Goal: Task Accomplishment & Management: Use online tool/utility

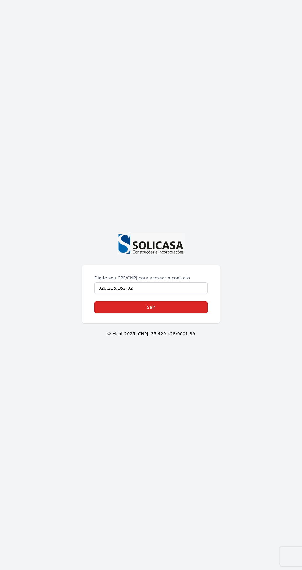
click at [154, 313] on link "Sair" at bounding box center [151, 307] width 114 height 12
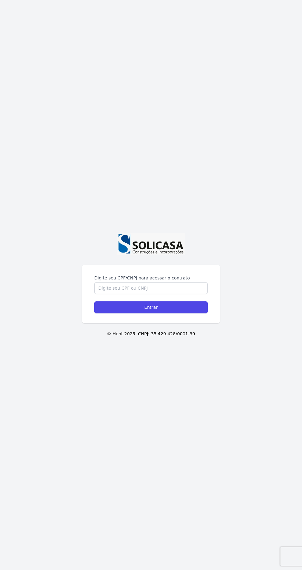
click at [152, 281] on label "Digite seu CPF/CNPJ para acessar o contrato" at bounding box center [151, 278] width 114 height 6
click at [152, 294] on input "Digite seu CPF/CNPJ para acessar o contrato" at bounding box center [151, 288] width 114 height 12
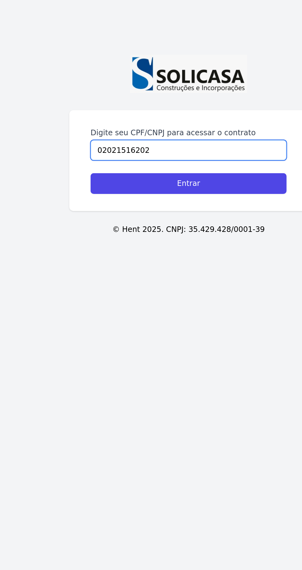
type input "02021516202"
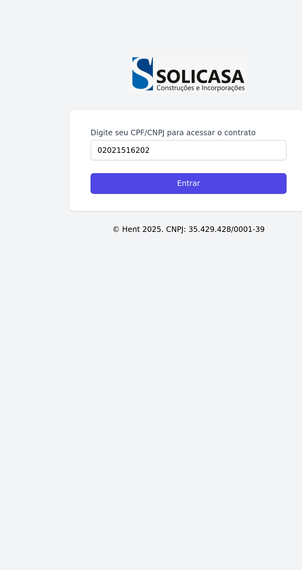
click at [102, 313] on input "Entrar" at bounding box center [151, 307] width 114 height 12
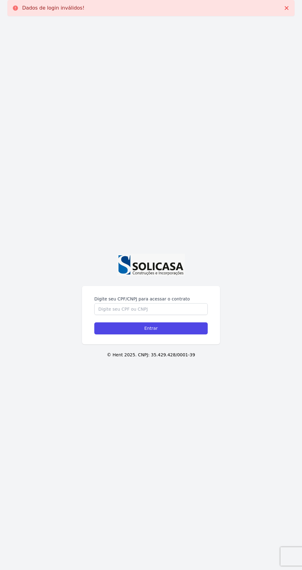
click at [110, 302] on label "Digite seu CPF/CNPJ para acessar o contrato" at bounding box center [151, 299] width 114 height 6
click at [110, 315] on input "Digite seu CPF/CNPJ para acessar o contrato" at bounding box center [151, 309] width 114 height 12
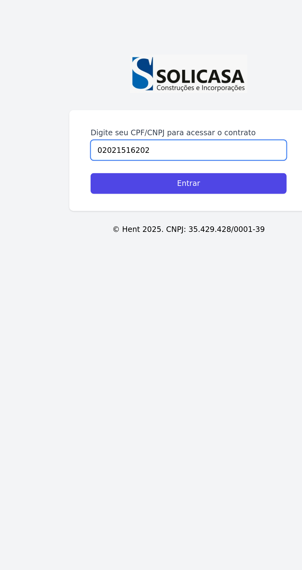
type input "02021516202"
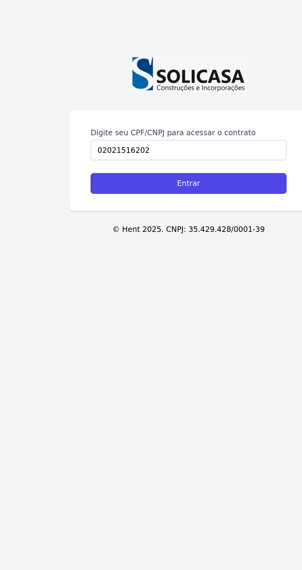
click at [99, 334] on input "Entrar" at bounding box center [151, 328] width 114 height 12
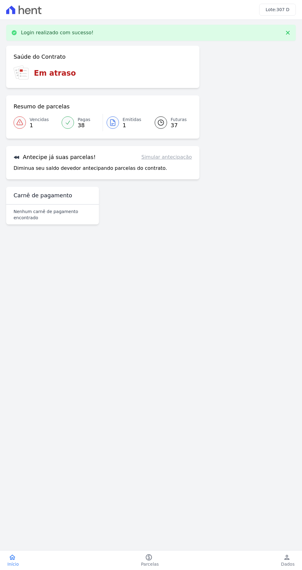
click at [18, 121] on icon at bounding box center [19, 122] width 7 height 7
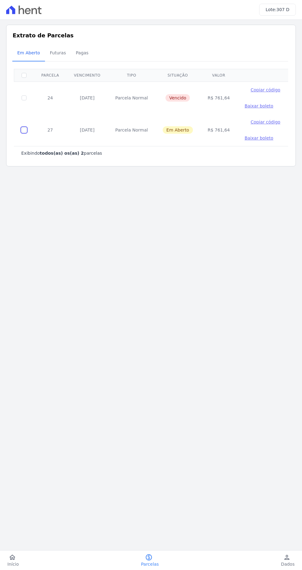
click at [24, 129] on input "checkbox" at bounding box center [24, 129] width 5 height 5
checkbox input "true"
click at [251, 121] on span "Copiar código" at bounding box center [266, 121] width 30 height 5
click at [256, 140] on span "Baixar boleto" at bounding box center [259, 137] width 29 height 5
